Goal: Register for event/course

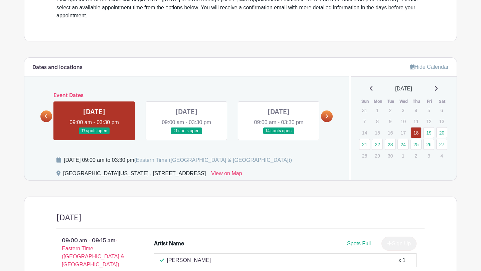
scroll to position [224, 0]
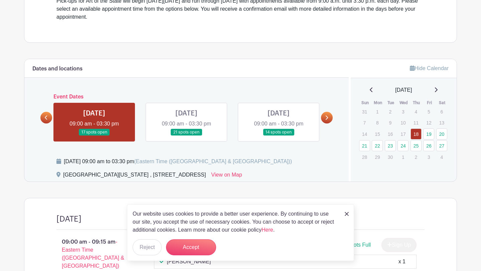
click at [329, 119] on link at bounding box center [327, 118] width 12 height 12
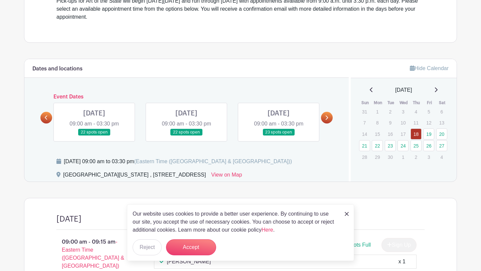
click at [46, 118] on icon at bounding box center [46, 117] width 3 height 5
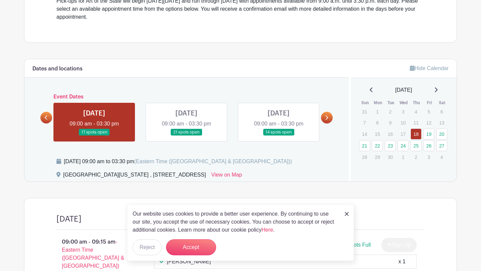
click at [324, 115] on link at bounding box center [327, 118] width 12 height 12
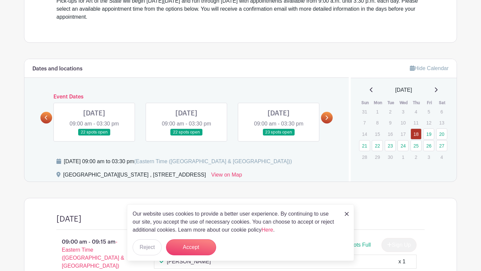
click at [46, 116] on icon at bounding box center [46, 117] width 3 height 5
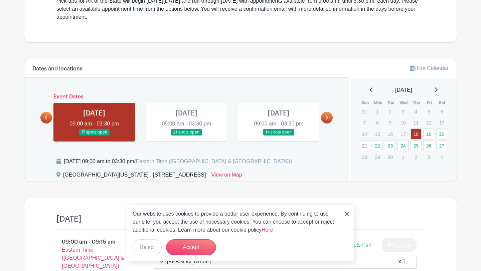
click at [326, 118] on icon at bounding box center [326, 117] width 3 height 5
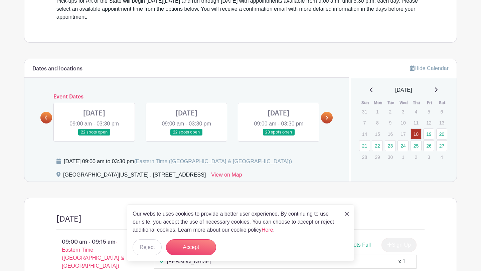
click at [326, 118] on icon at bounding box center [326, 117] width 3 height 5
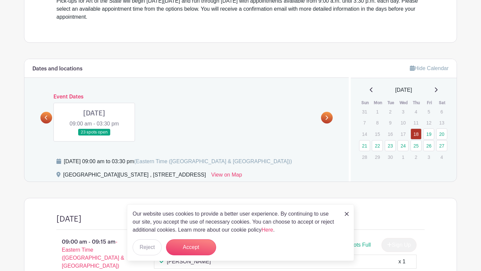
click at [44, 114] on link at bounding box center [46, 118] width 12 height 12
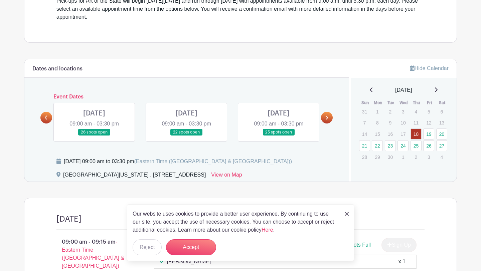
click at [44, 114] on link at bounding box center [46, 118] width 12 height 12
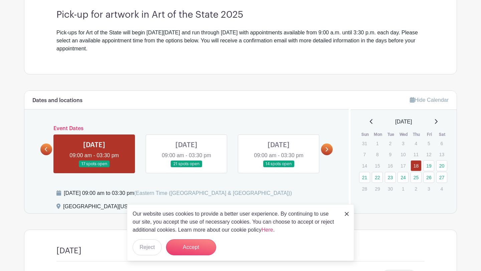
scroll to position [193, 0]
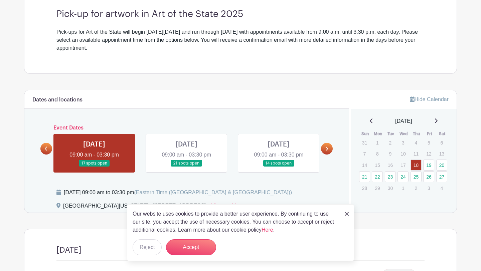
click at [347, 215] on img at bounding box center [347, 214] width 4 height 4
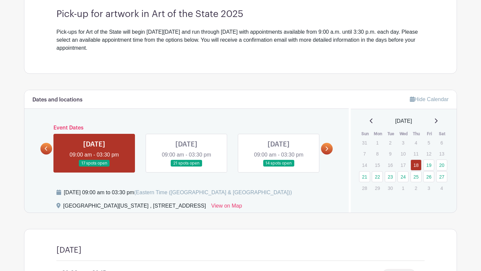
click at [326, 148] on icon at bounding box center [326, 148] width 3 height 5
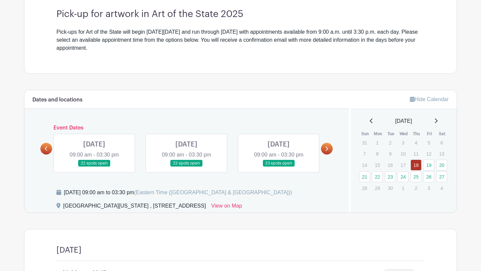
click at [329, 151] on link at bounding box center [327, 149] width 12 height 12
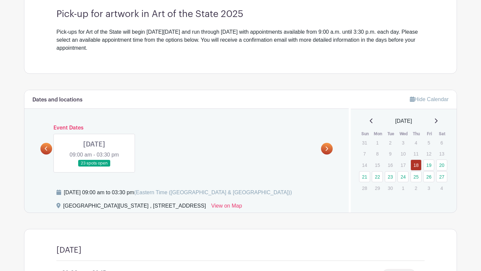
click at [94, 167] on link at bounding box center [94, 167] width 0 height 0
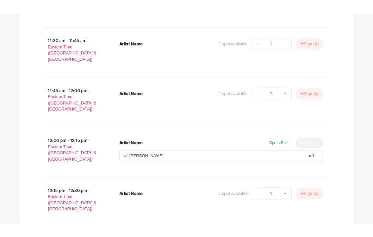
scroll to position [1077, 0]
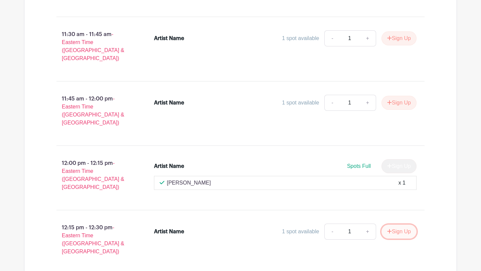
click at [395, 225] on button "Sign Up" at bounding box center [399, 232] width 35 height 14
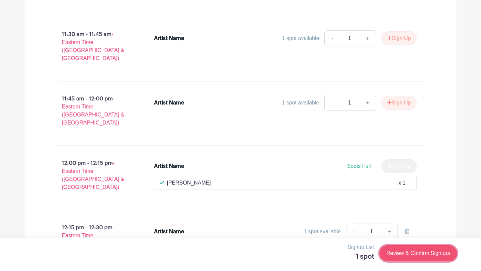
click at [414, 251] on link "Review & Confirm Signups" at bounding box center [419, 254] width 78 height 16
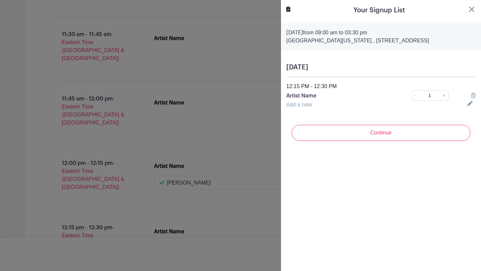
click at [308, 98] on p "Artist Name" at bounding box center [339, 96] width 107 height 8
click at [306, 105] on link "Add a note" at bounding box center [299, 105] width 26 height 6
click at [0, 0] on input "text" at bounding box center [0, 0] width 0 height 0
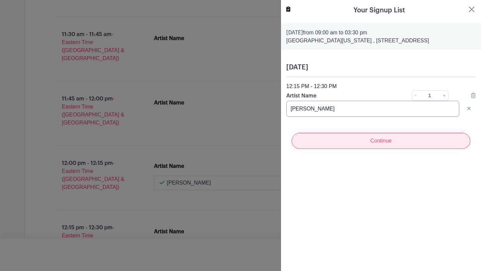
type input "[PERSON_NAME]"
click at [363, 147] on input "Continue" at bounding box center [381, 141] width 179 height 16
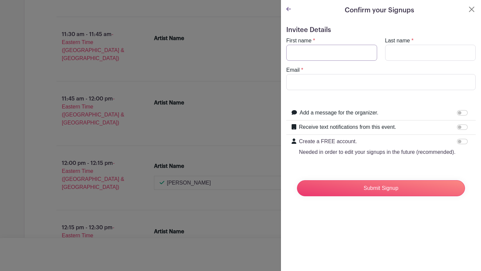
click at [327, 56] on input "First name" at bounding box center [331, 53] width 91 height 16
type input "[PERSON_NAME]"
click at [428, 47] on input "Last name" at bounding box center [430, 53] width 91 height 16
type input "[PERSON_NAME]"
click at [342, 83] on input "Email" at bounding box center [380, 82] width 189 height 16
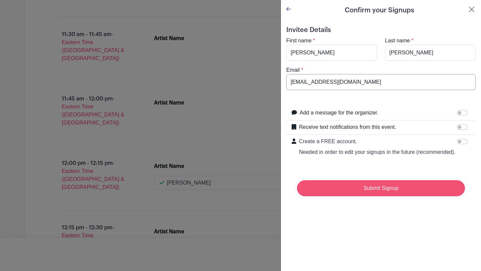
type input "[EMAIL_ADDRESS][DOMAIN_NAME]"
click at [373, 190] on input "Submit Signup" at bounding box center [381, 188] width 168 height 16
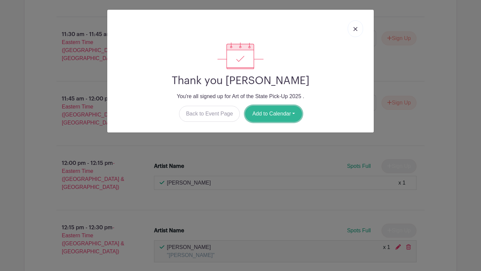
click at [268, 118] on button "Add to Calendar" at bounding box center [273, 114] width 57 height 16
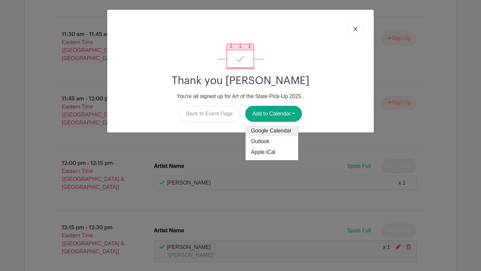
click at [268, 134] on link "Google Calendar" at bounding box center [272, 131] width 53 height 11
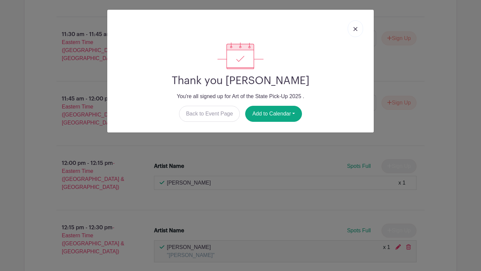
click at [353, 31] on link at bounding box center [355, 28] width 15 height 17
